Goal: Task Accomplishment & Management: Manage account settings

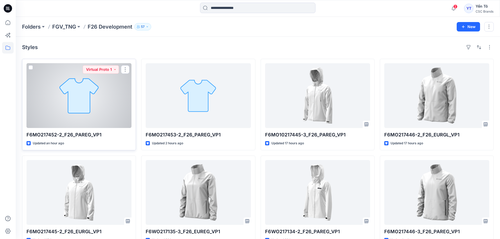
click at [104, 100] on div at bounding box center [79, 95] width 105 height 65
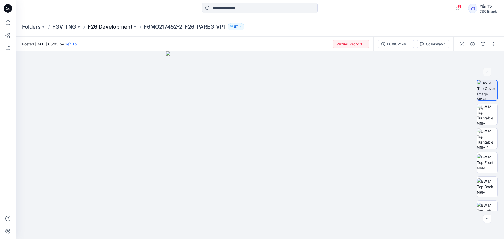
click at [119, 26] on p "F26 Development" at bounding box center [110, 26] width 45 height 7
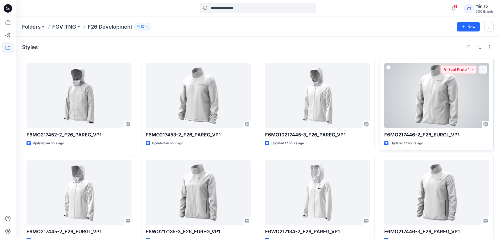
click at [482, 69] on button "button" at bounding box center [483, 69] width 8 height 8
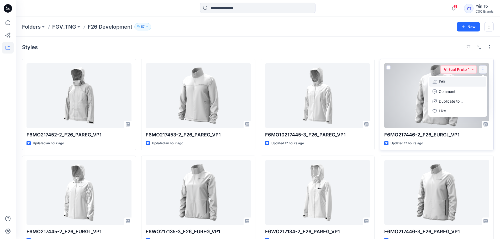
click at [461, 85] on button "Edit" at bounding box center [458, 82] width 57 height 10
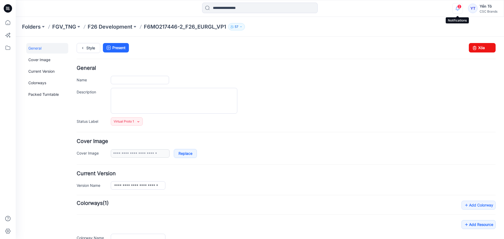
click at [459, 9] on icon "button" at bounding box center [458, 8] width 10 height 11
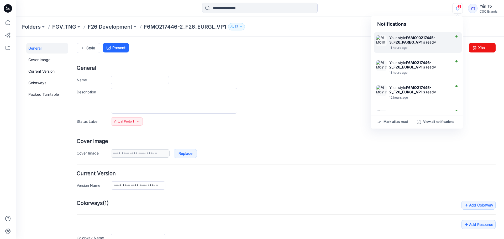
type input "**********"
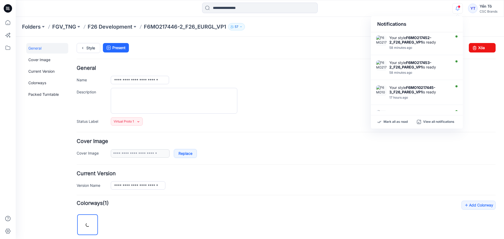
click at [485, 75] on div "**********" at bounding box center [286, 96] width 419 height 60
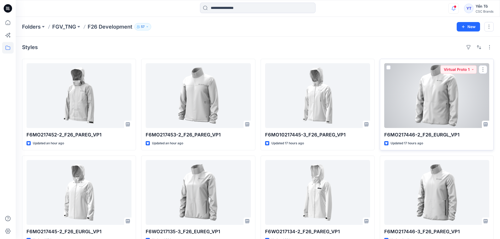
click at [465, 97] on div at bounding box center [436, 95] width 105 height 65
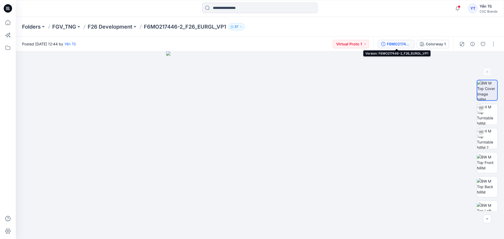
click at [397, 41] on div "F6MO217446-2_F26_EURGL_VP1" at bounding box center [399, 44] width 24 height 6
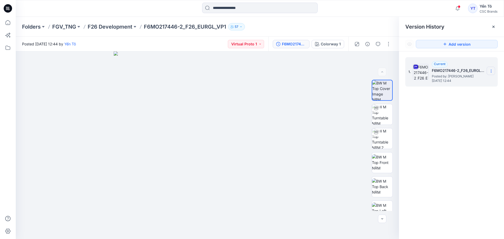
click at [491, 73] on icon at bounding box center [491, 71] width 4 height 4
click at [473, 117] on div "1. Current F6MO217446-2_F26_EURGL_VP1 Posted by: Yến Tô [DATE] 12:44" at bounding box center [451, 148] width 105 height 195
click at [495, 28] on icon at bounding box center [494, 27] width 4 height 4
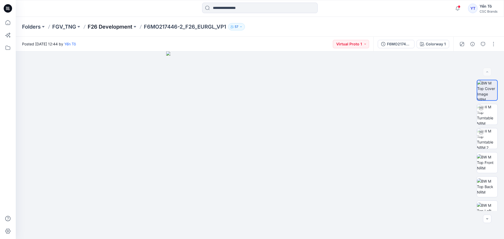
click at [110, 27] on p "F26 Development" at bounding box center [110, 26] width 45 height 7
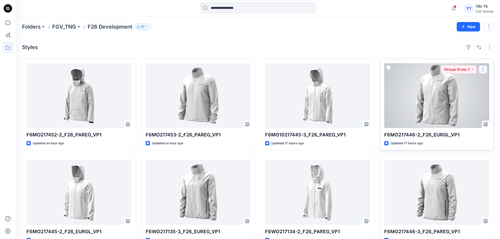
click at [484, 70] on button "button" at bounding box center [483, 69] width 8 height 8
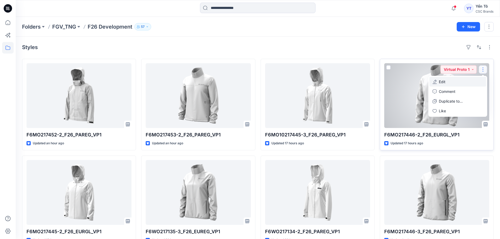
click at [456, 83] on button "Edit" at bounding box center [458, 82] width 57 height 10
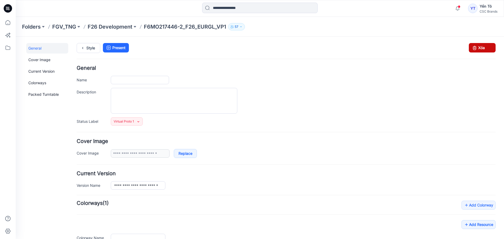
click at [481, 49] on link "Xóa" at bounding box center [482, 47] width 27 height 9
type input "**********"
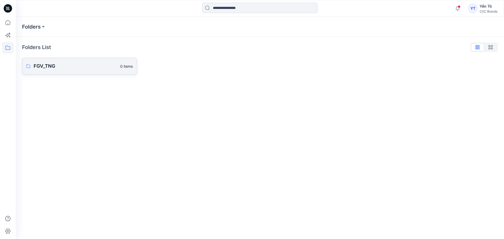
click at [58, 61] on link "FGV_TNG 0 items" at bounding box center [79, 66] width 115 height 17
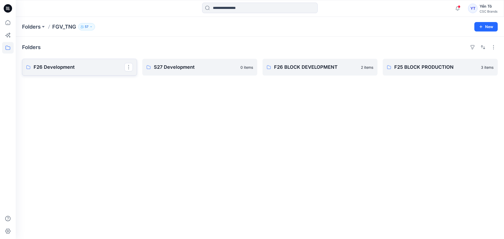
click at [50, 69] on p "F26 Development" at bounding box center [79, 67] width 91 height 7
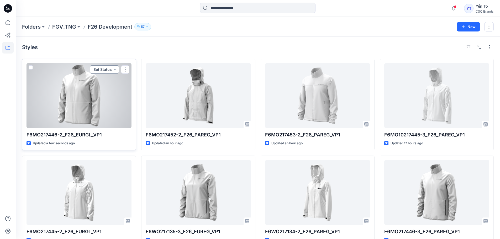
click at [108, 71] on button "Set Status" at bounding box center [104, 69] width 29 height 8
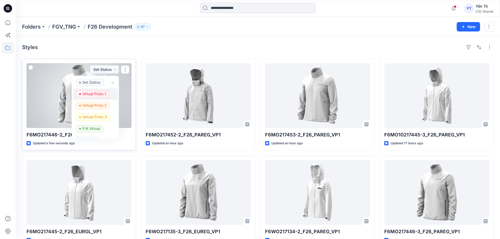
click at [98, 94] on p "Virtual Proto 1" at bounding box center [94, 94] width 24 height 7
